Goal: Find specific page/section: Find specific page/section

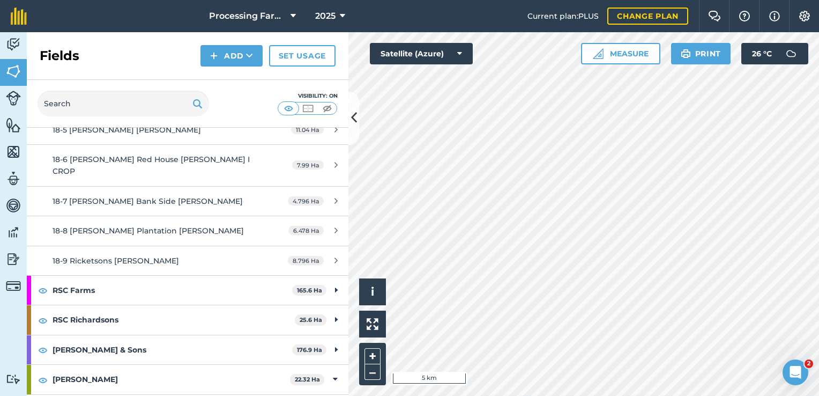
scroll to position [1615, 0]
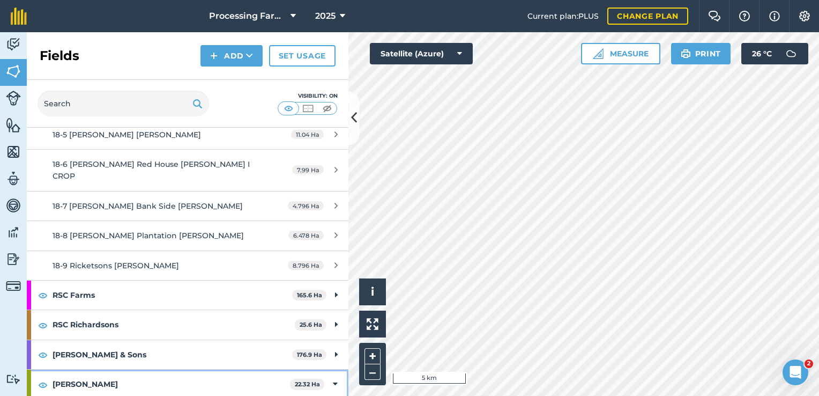
click at [131, 369] on strong "[PERSON_NAME]" at bounding box center [171, 383] width 237 height 29
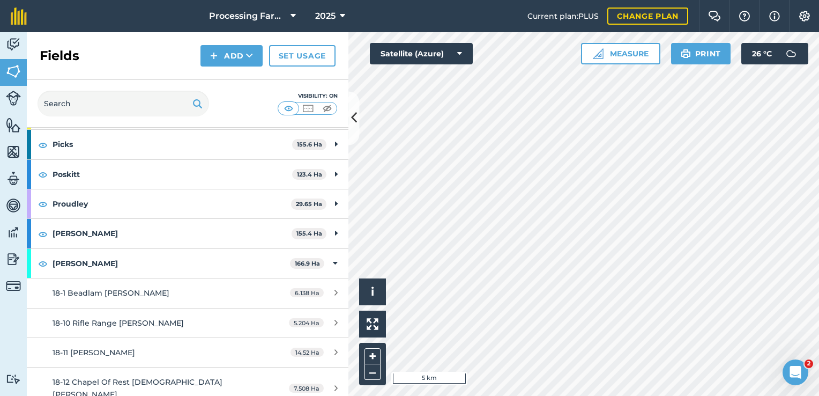
scroll to position [1112, 0]
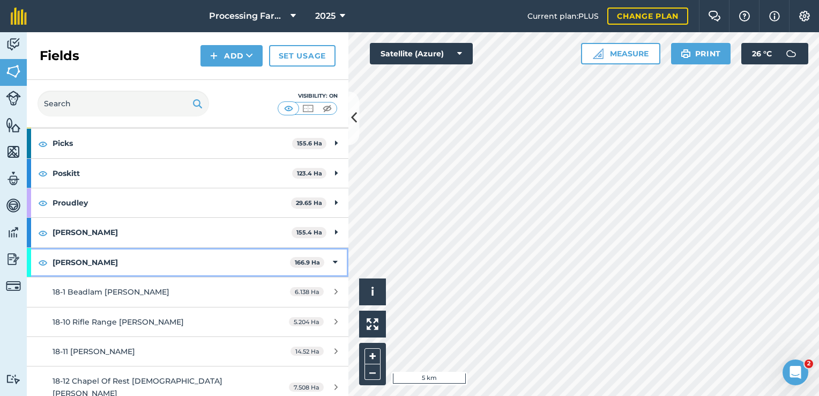
drag, startPoint x: 144, startPoint y: 229, endPoint x: 145, endPoint y: 238, distance: 8.6
click at [145, 248] on strong "[PERSON_NAME]" at bounding box center [171, 262] width 237 height 29
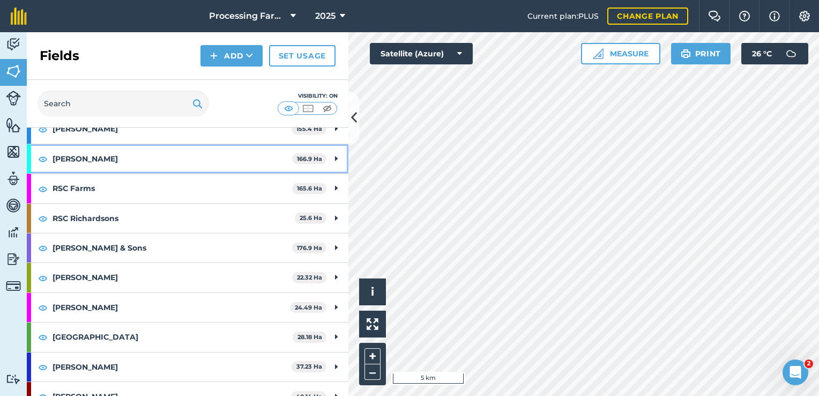
scroll to position [1214, 0]
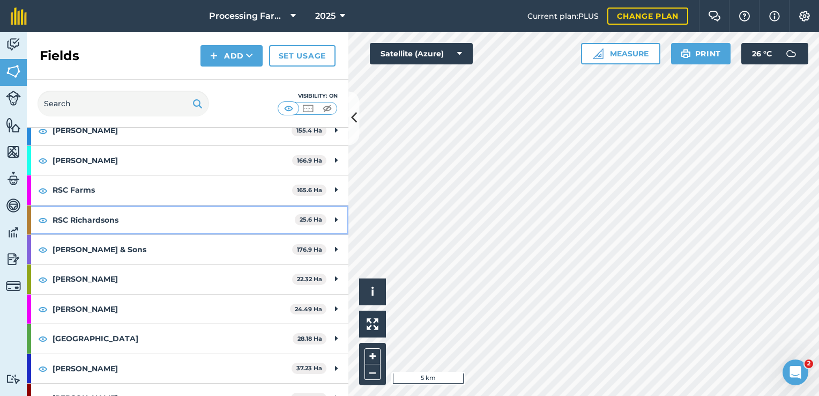
click at [175, 205] on strong "RSC Richardsons" at bounding box center [174, 219] width 242 height 29
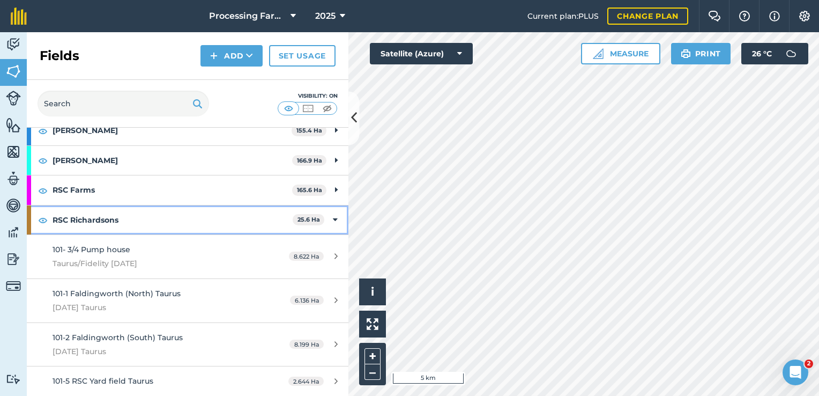
click at [192, 205] on strong "RSC Richardsons" at bounding box center [173, 219] width 240 height 29
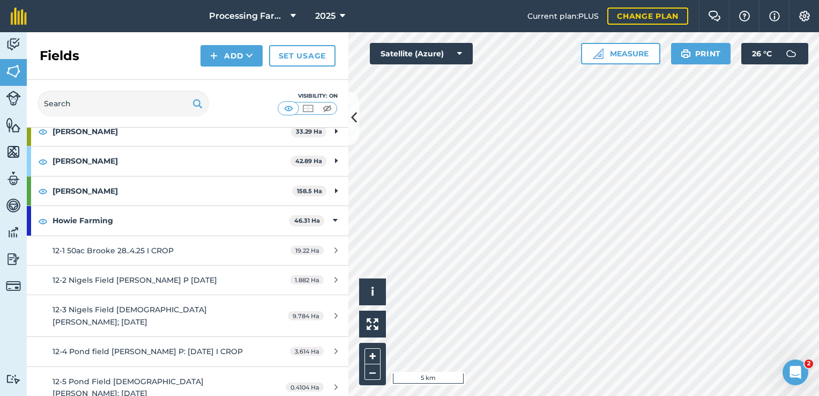
scroll to position [532, 0]
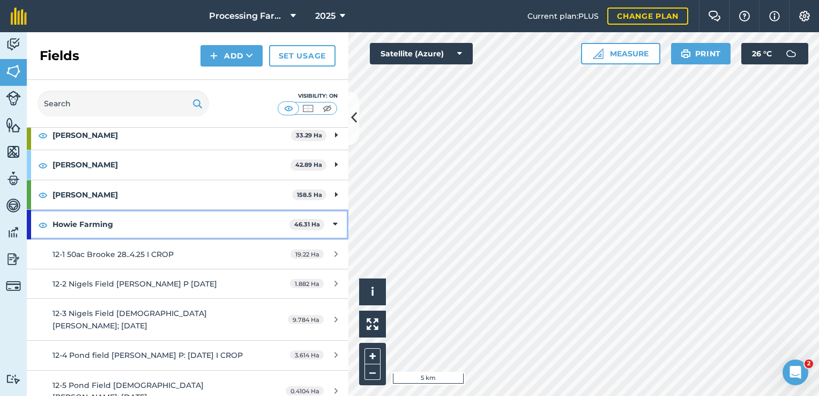
click at [191, 224] on strong "Howie Farming" at bounding box center [171, 224] width 237 height 29
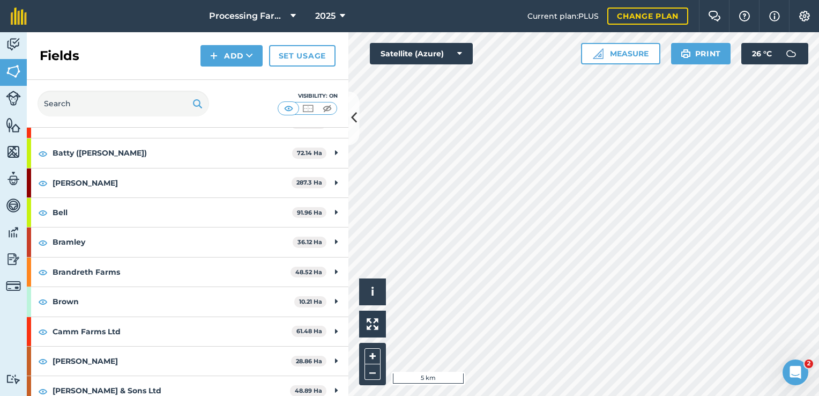
scroll to position [0, 0]
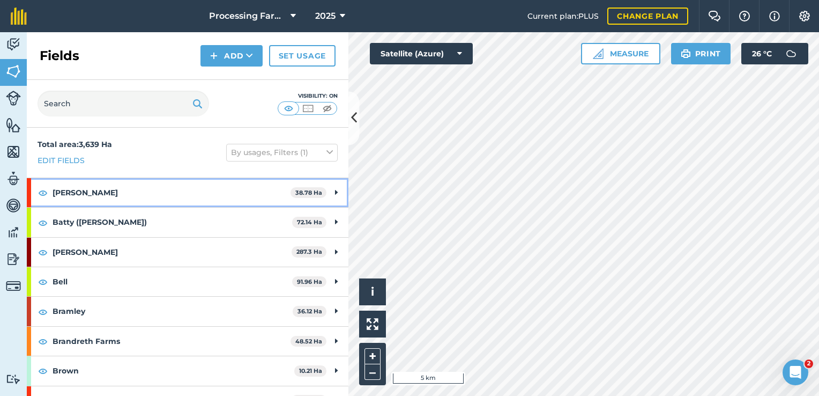
click at [199, 203] on strong "[PERSON_NAME]" at bounding box center [172, 192] width 238 height 29
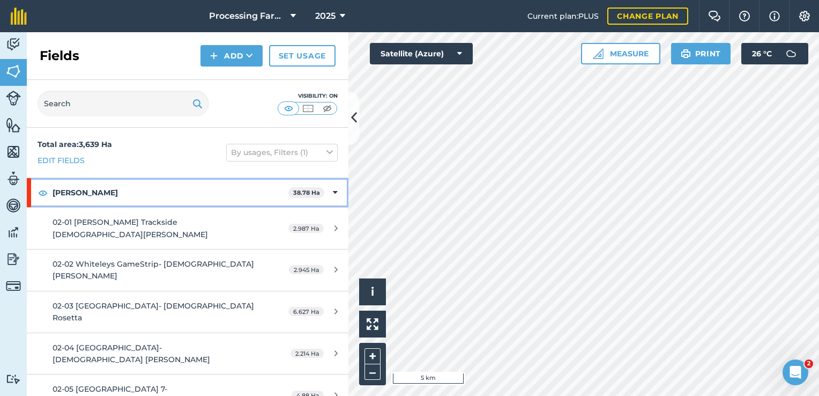
click at [210, 195] on strong "[PERSON_NAME]" at bounding box center [171, 192] width 236 height 29
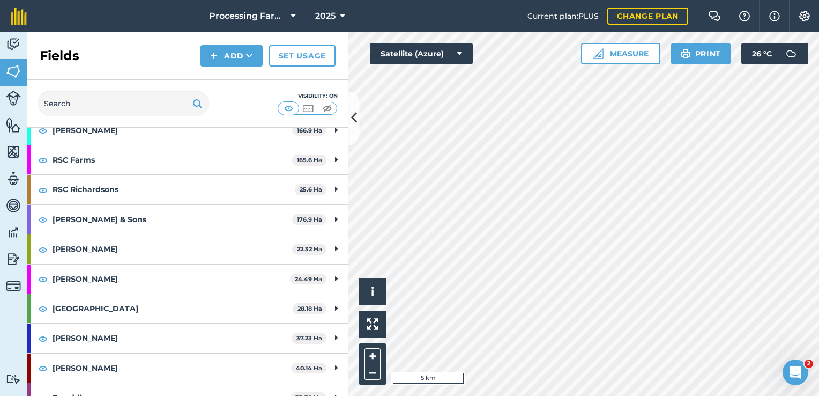
scroll to position [1113, 0]
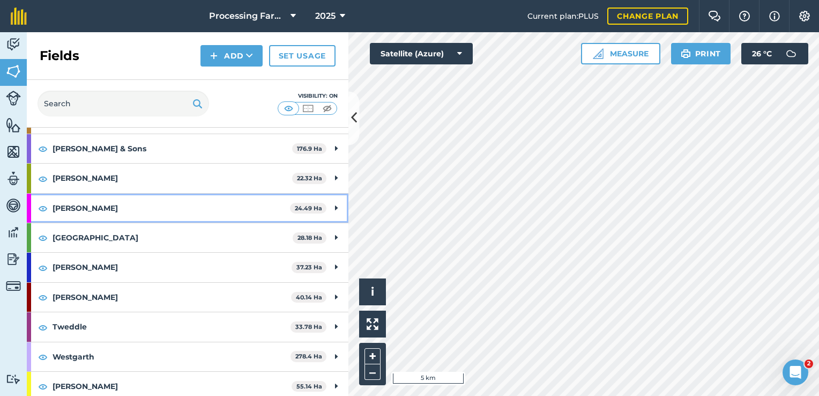
click at [210, 195] on strong "[PERSON_NAME]" at bounding box center [171, 208] width 237 height 29
